Goal: Book appointment/travel/reservation

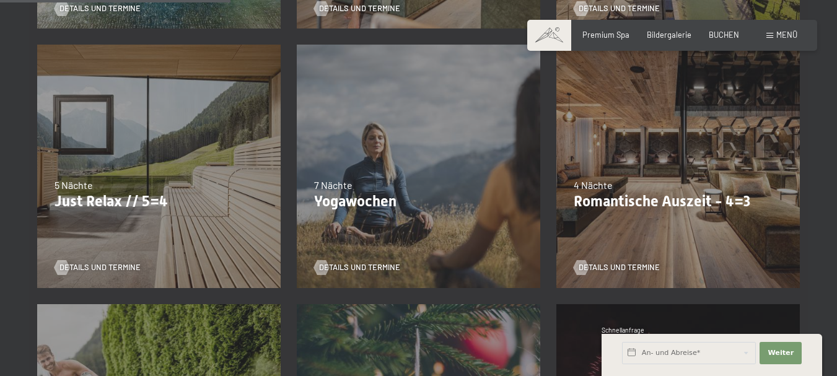
scroll to position [542, 0]
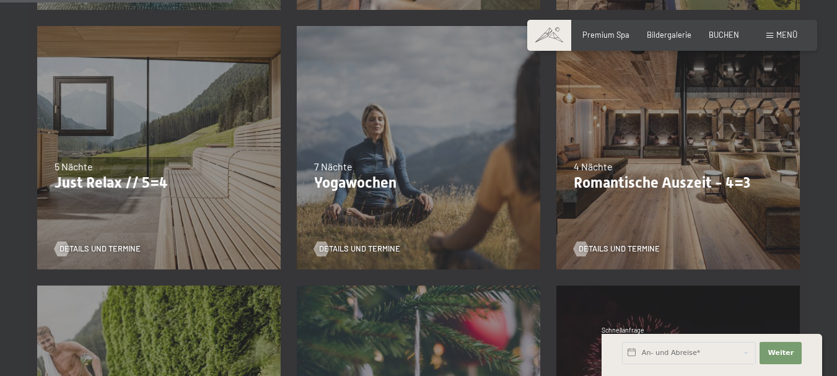
click at [82, 179] on p "Just Relax // 5=4" at bounding box center [159, 183] width 209 height 18
click at [94, 242] on div "Details und Termine" at bounding box center [155, 242] width 201 height 26
click at [100, 248] on span "Details und Termine" at bounding box center [112, 249] width 81 height 11
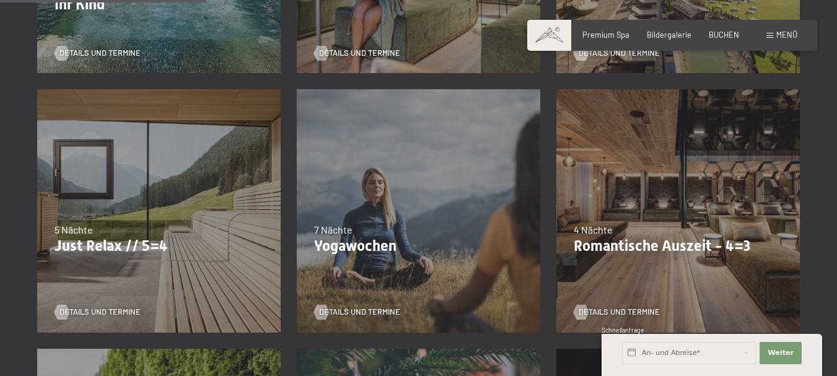
scroll to position [480, 0]
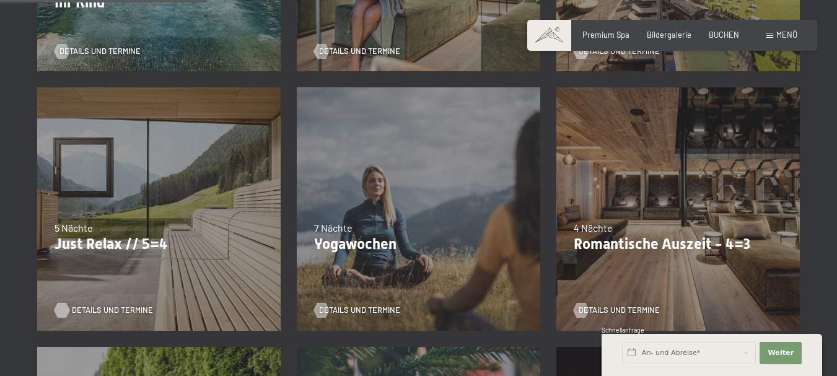
click at [86, 308] on span "Details und Termine" at bounding box center [112, 310] width 81 height 11
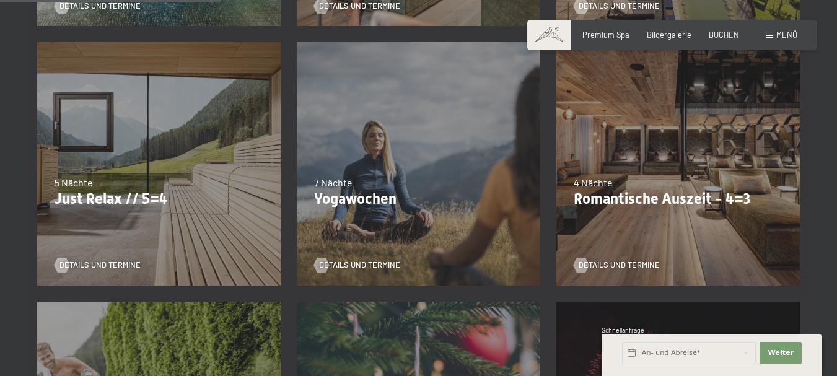
scroll to position [528, 0]
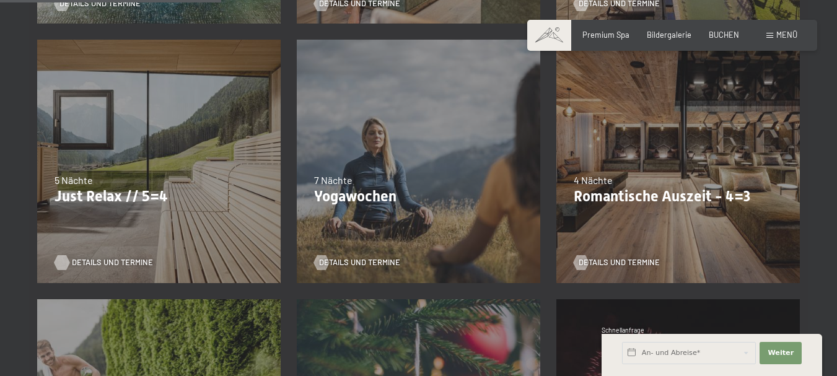
click at [108, 263] on span "Details und Termine" at bounding box center [112, 262] width 81 height 11
click at [652, 172] on div "09.11.–05.12.2025 08.12.–19.12.2025 11.01.–23.01.2026 08.03.–27.03.2026 29.03.–…" at bounding box center [679, 162] width 260 height 260
click at [612, 265] on span "Details und Termine" at bounding box center [631, 262] width 81 height 11
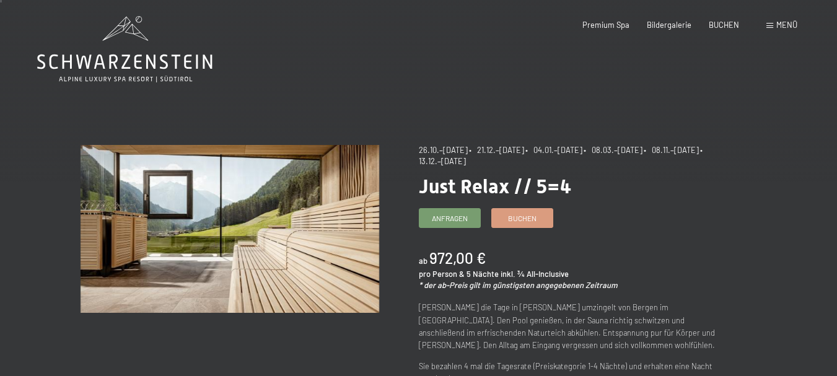
scroll to position [3, 0]
